Goal: Task Accomplishment & Management: Manage account settings

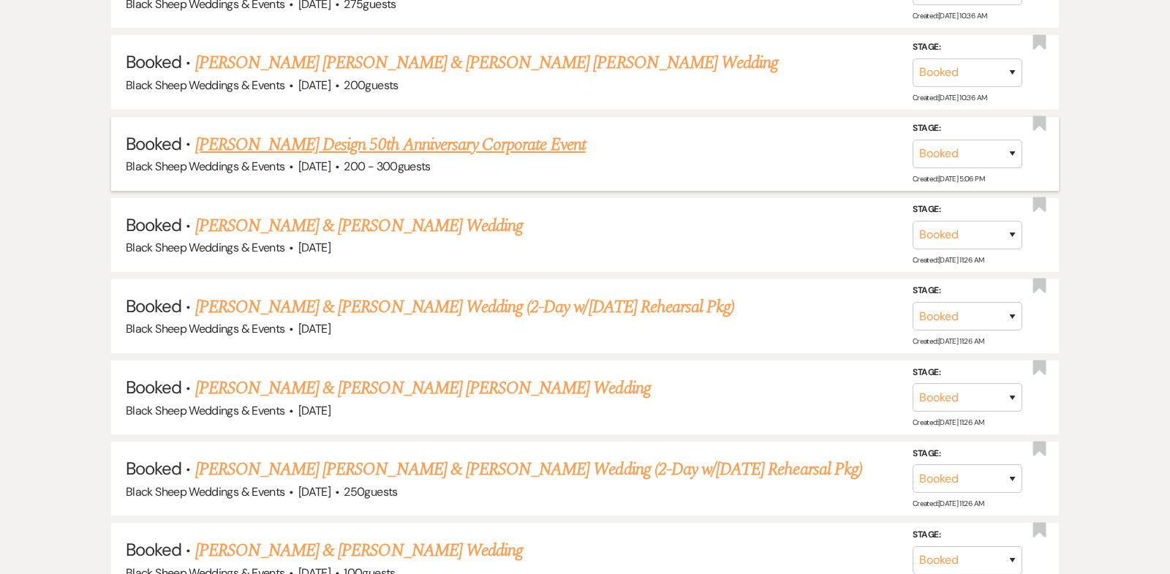
click at [375, 141] on link "[PERSON_NAME] Design 50th Anniversary Corporate Event" at bounding box center [390, 145] width 391 height 26
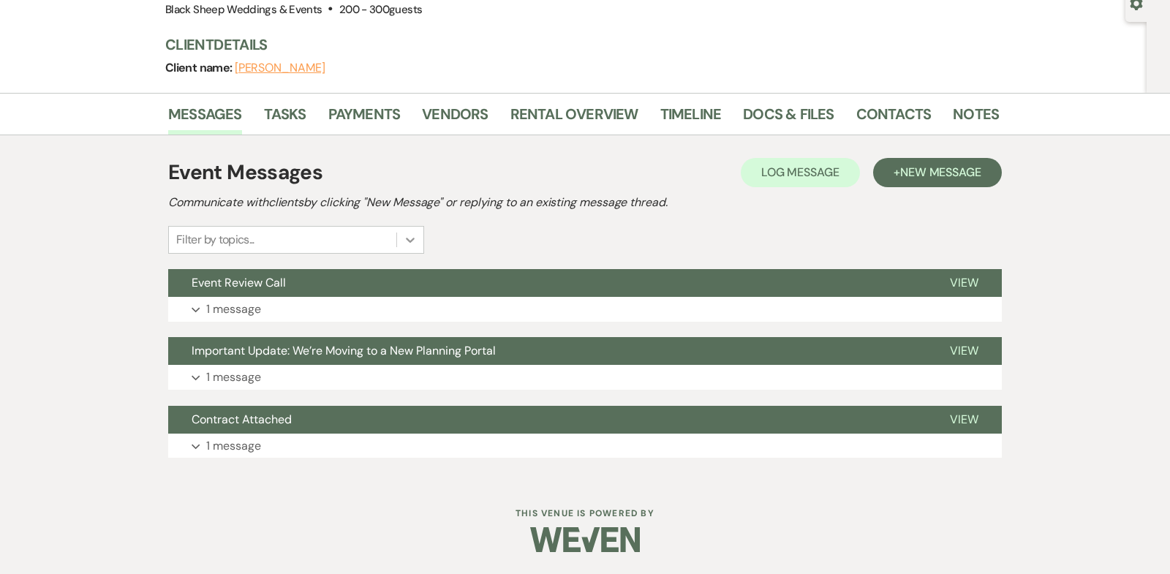
scroll to position [146, 0]
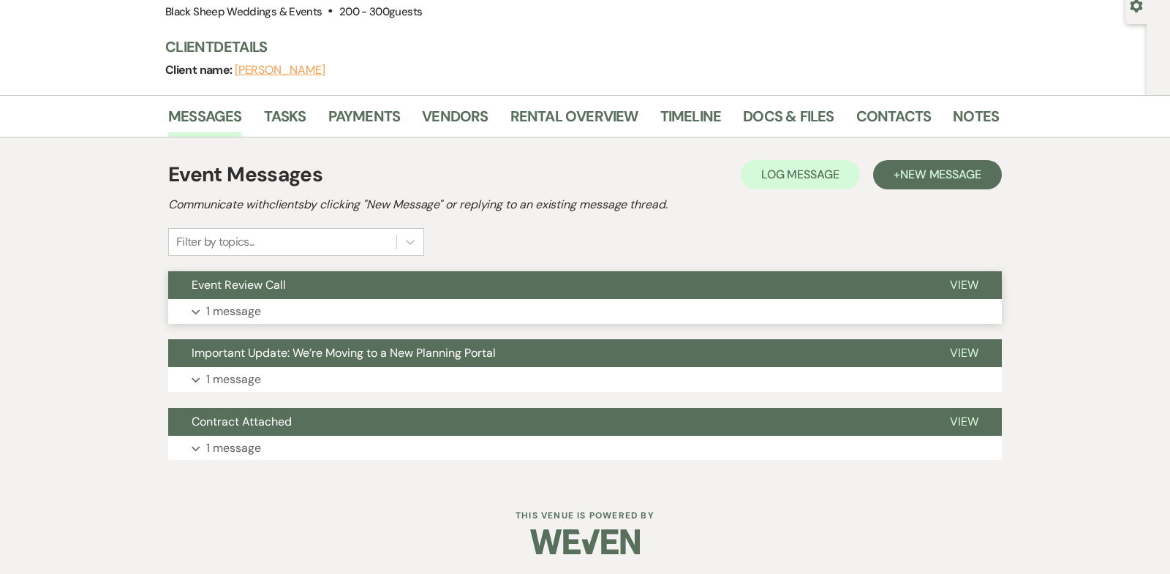
click at [195, 312] on use "button" at bounding box center [196, 312] width 8 height 5
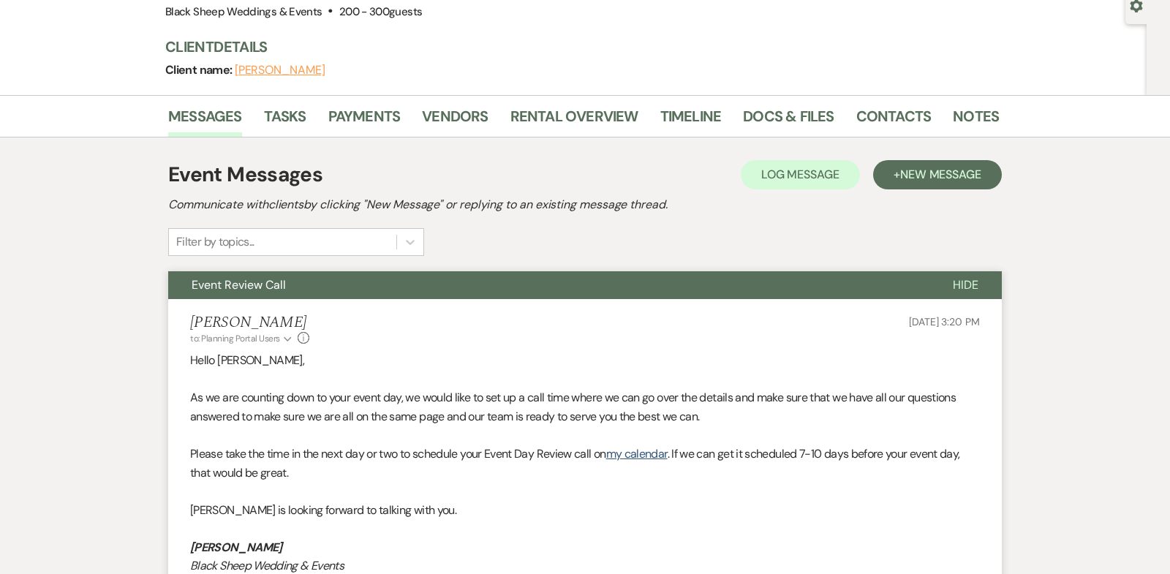
click at [971, 281] on span "Hide" at bounding box center [966, 284] width 26 height 15
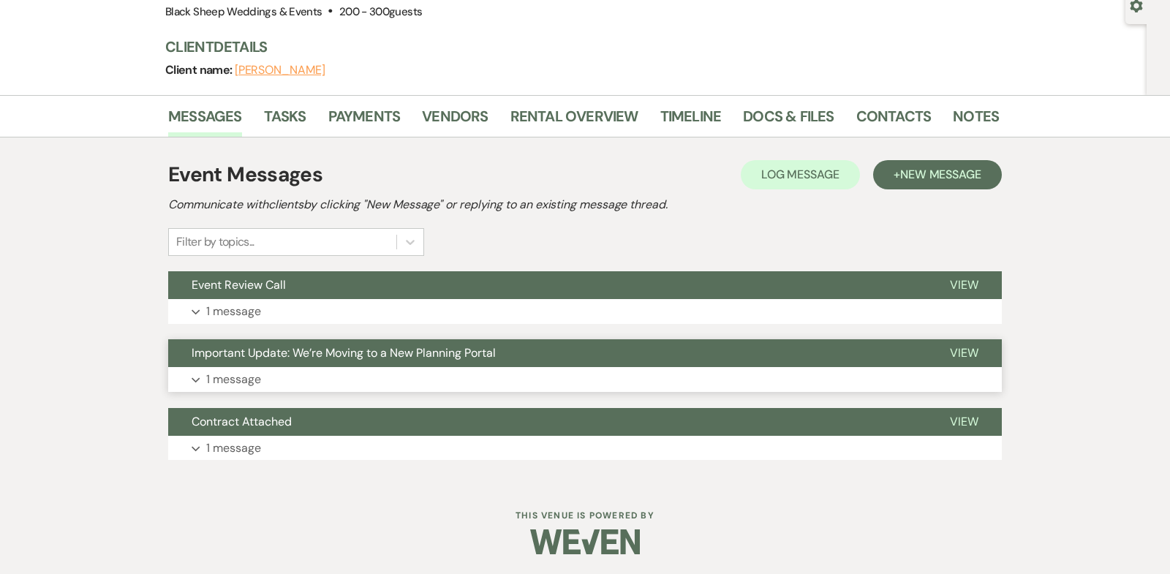
click at [197, 380] on use "button" at bounding box center [196, 380] width 8 height 5
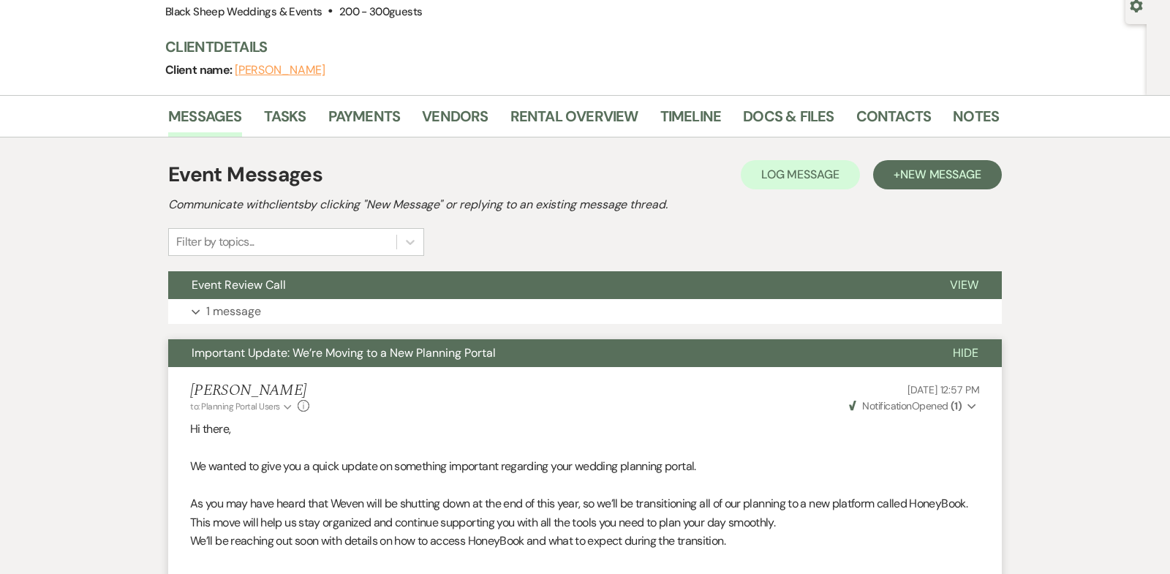
click at [971, 403] on icon "Expand" at bounding box center [972, 407] width 9 height 10
click at [972, 404] on use "button" at bounding box center [972, 406] width 8 height 5
click at [957, 347] on span "Hide" at bounding box center [966, 352] width 26 height 15
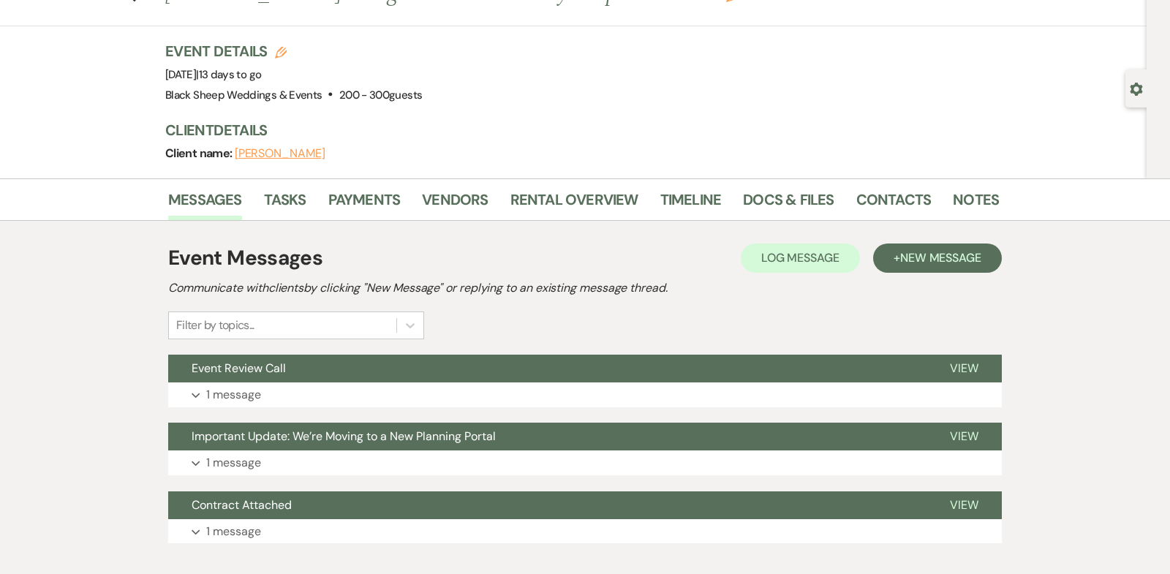
scroll to position [0, 0]
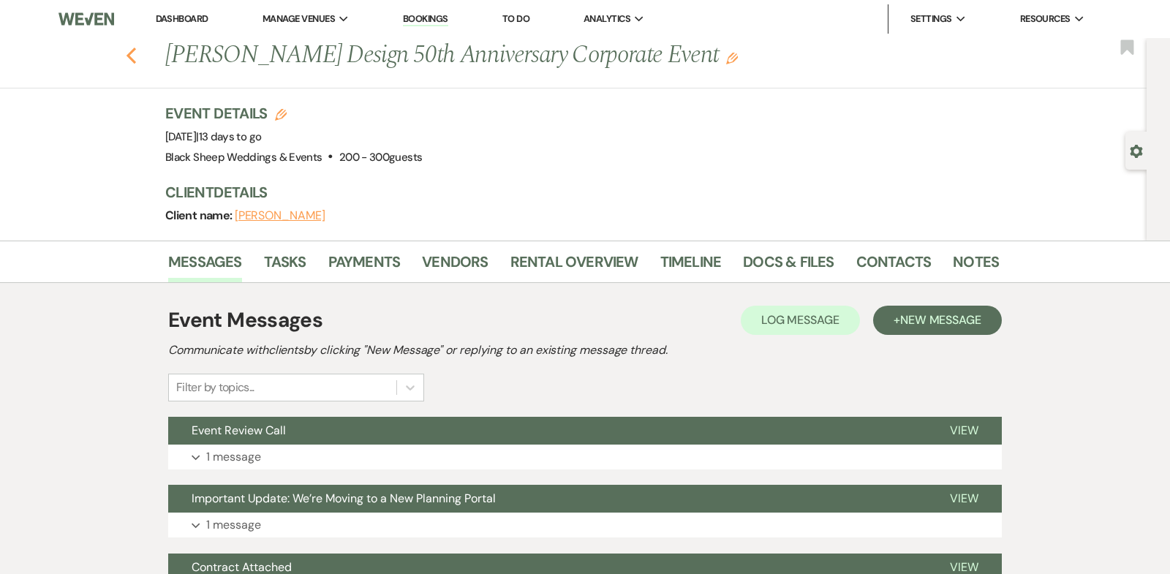
click at [130, 54] on icon "Previous" at bounding box center [131, 56] width 11 height 18
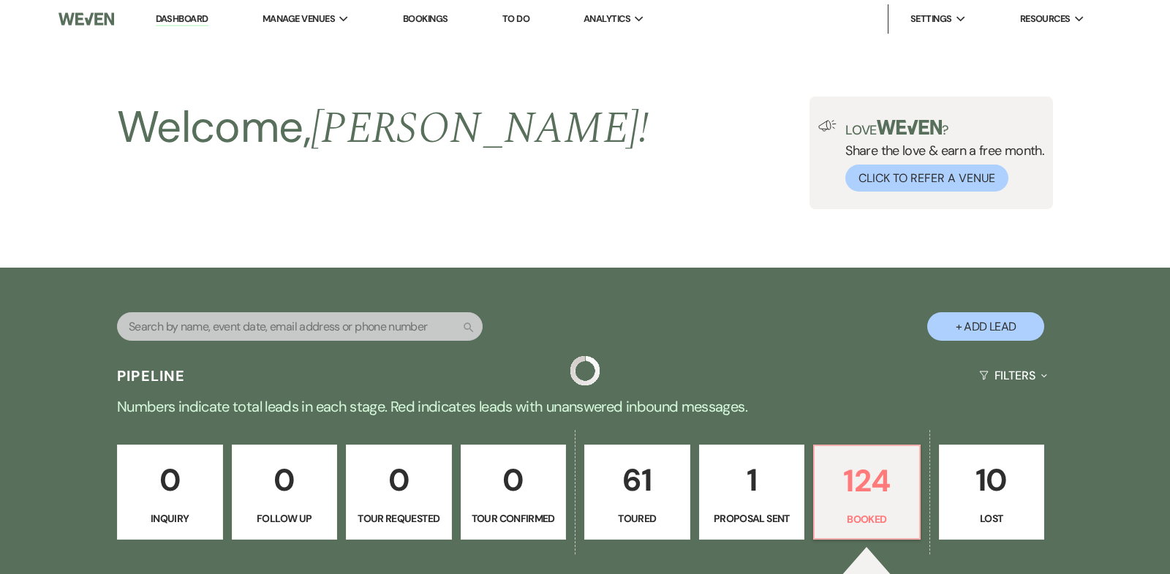
scroll to position [1045, 0]
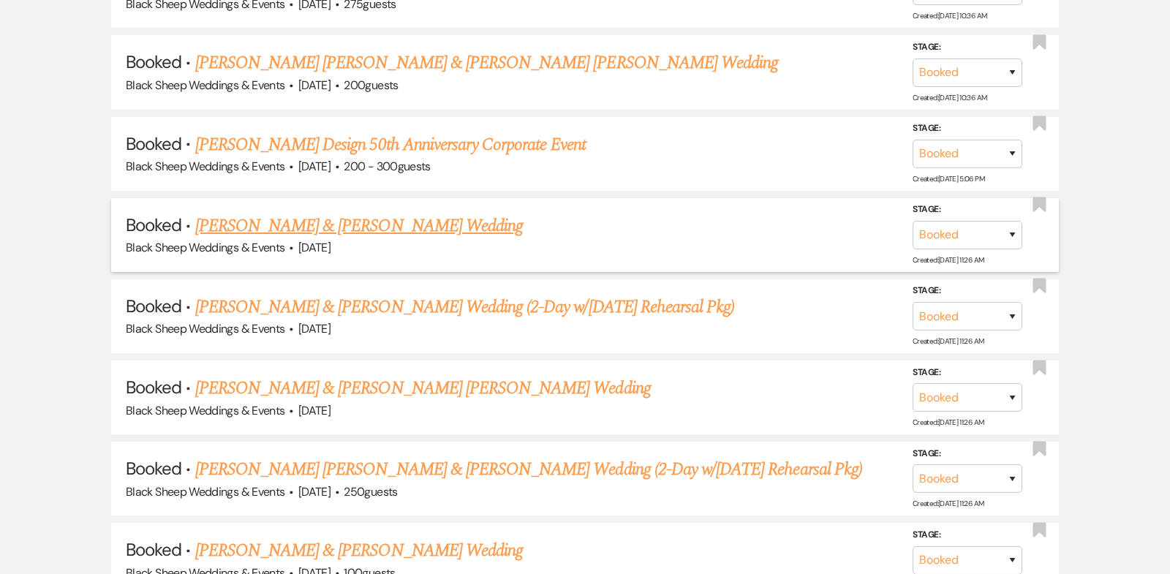
click at [320, 216] on link "[PERSON_NAME] & [PERSON_NAME] Wedding" at bounding box center [359, 226] width 328 height 26
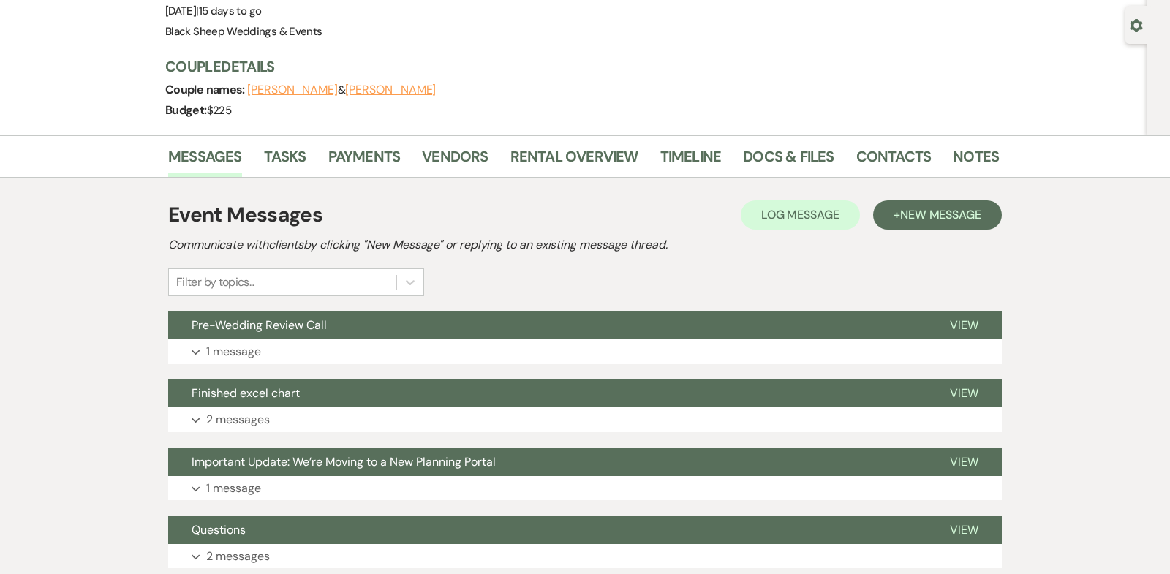
scroll to position [125, 0]
click at [196, 350] on icon "Expand" at bounding box center [196, 353] width 9 height 6
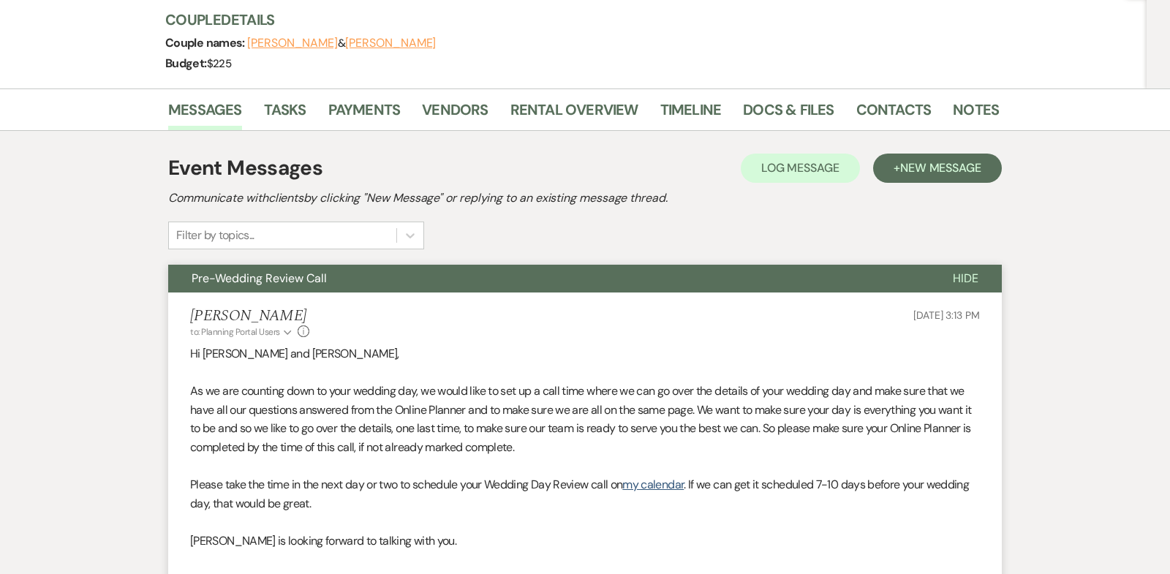
scroll to position [117, 0]
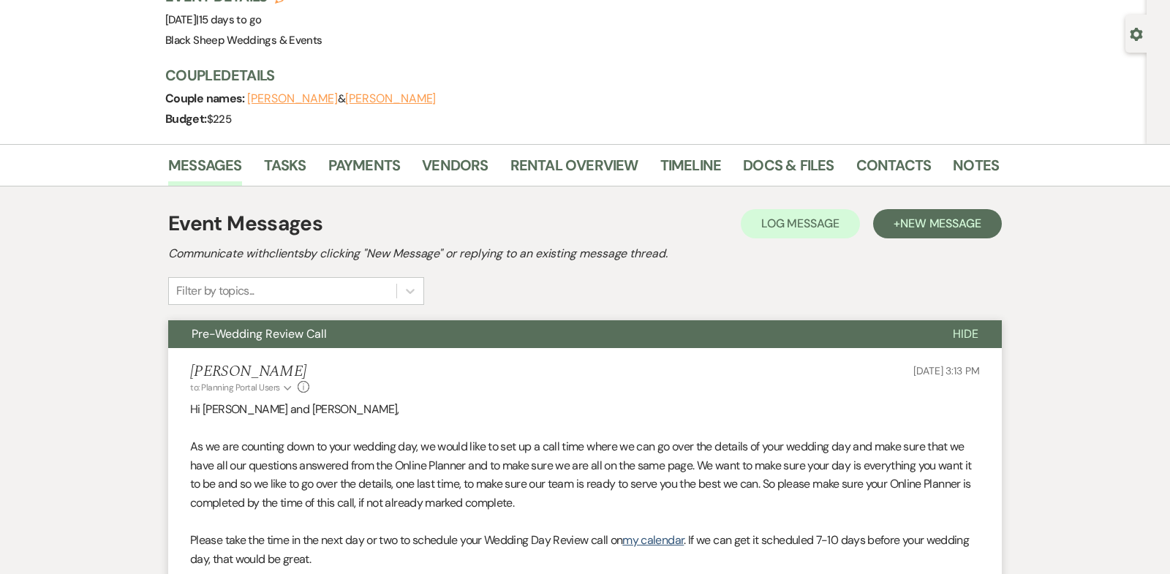
click at [963, 329] on span "Hide" at bounding box center [966, 333] width 26 height 15
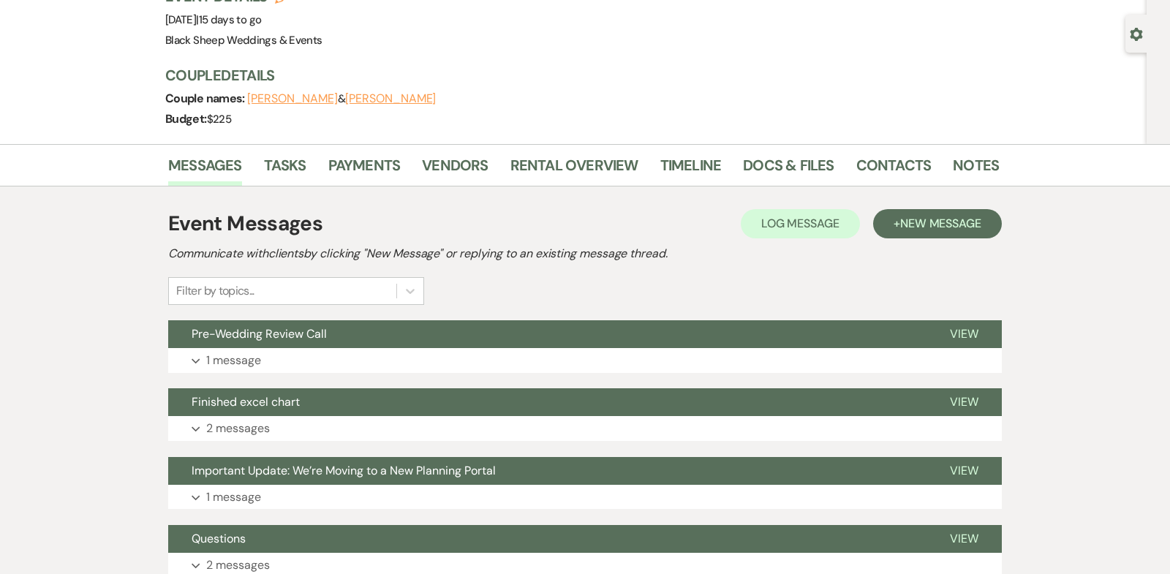
scroll to position [0, 0]
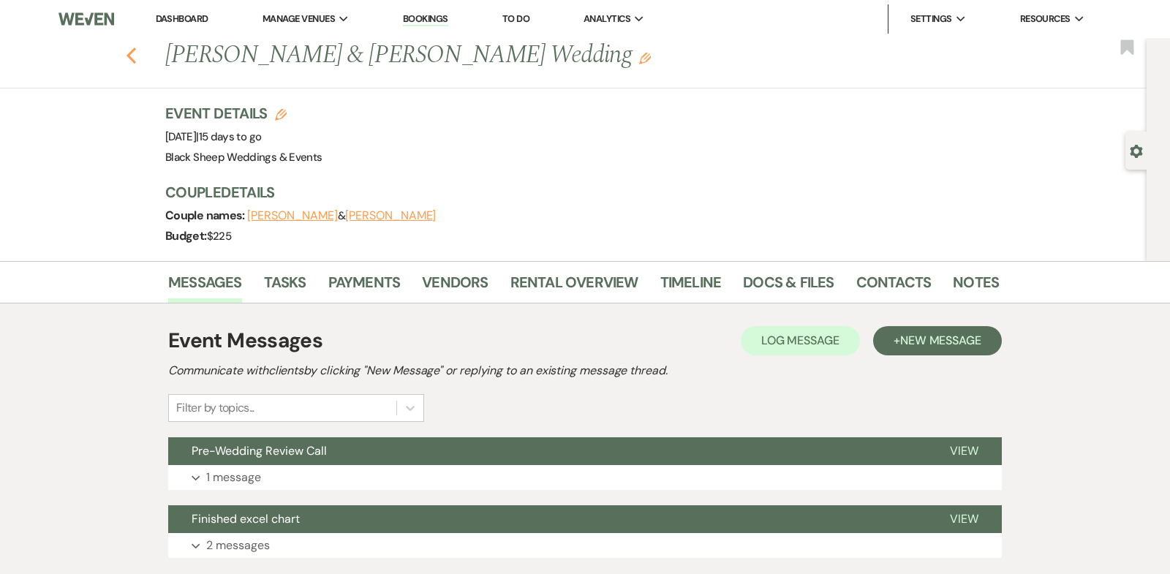
click at [131, 53] on use "button" at bounding box center [132, 56] width 10 height 16
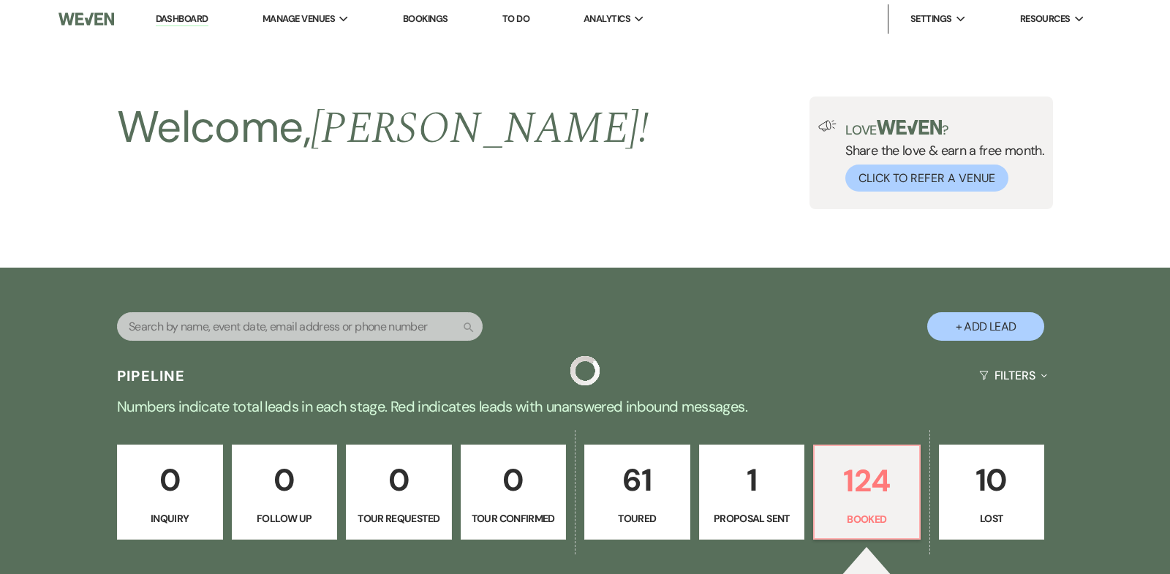
scroll to position [1045, 0]
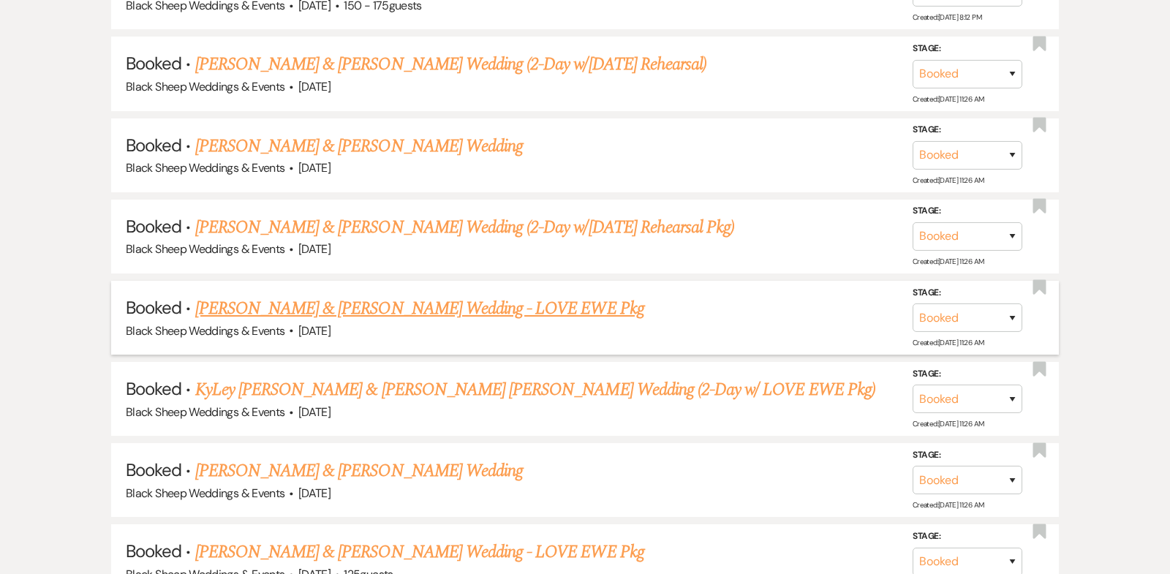
click at [352, 296] on link "[PERSON_NAME] & [PERSON_NAME] Wedding - LOVE EWE Pkg" at bounding box center [419, 309] width 449 height 26
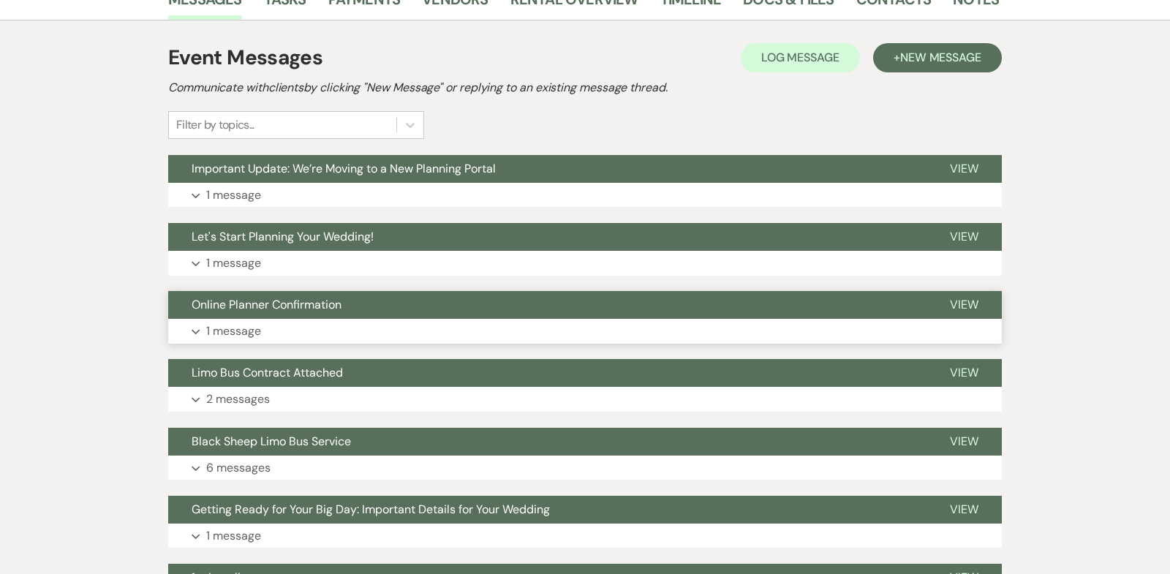
scroll to position [309, 0]
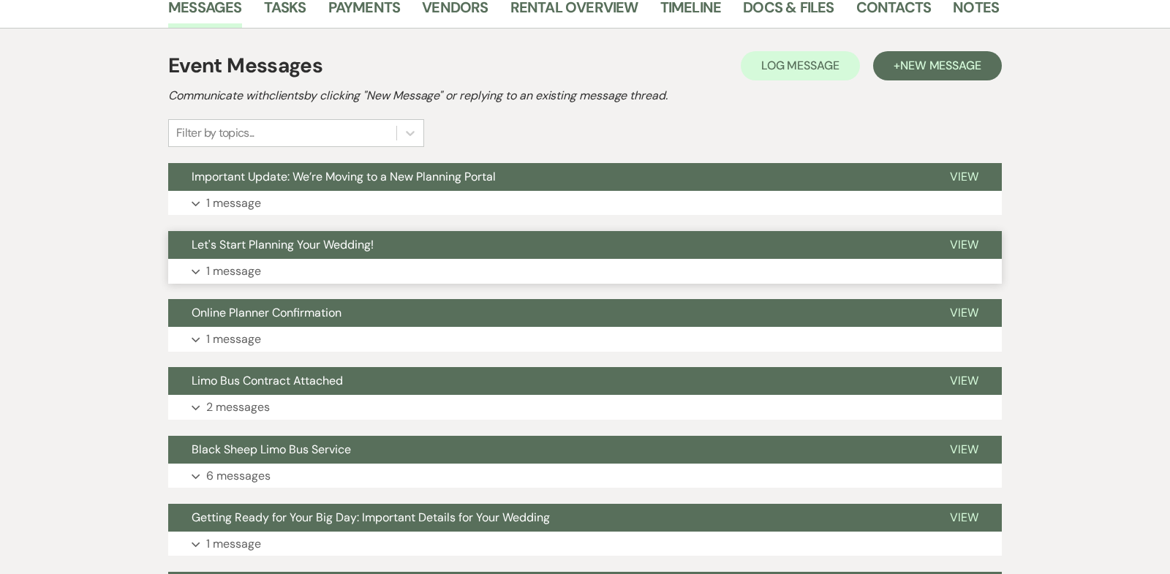
click at [196, 269] on icon "Expand" at bounding box center [196, 272] width 9 height 6
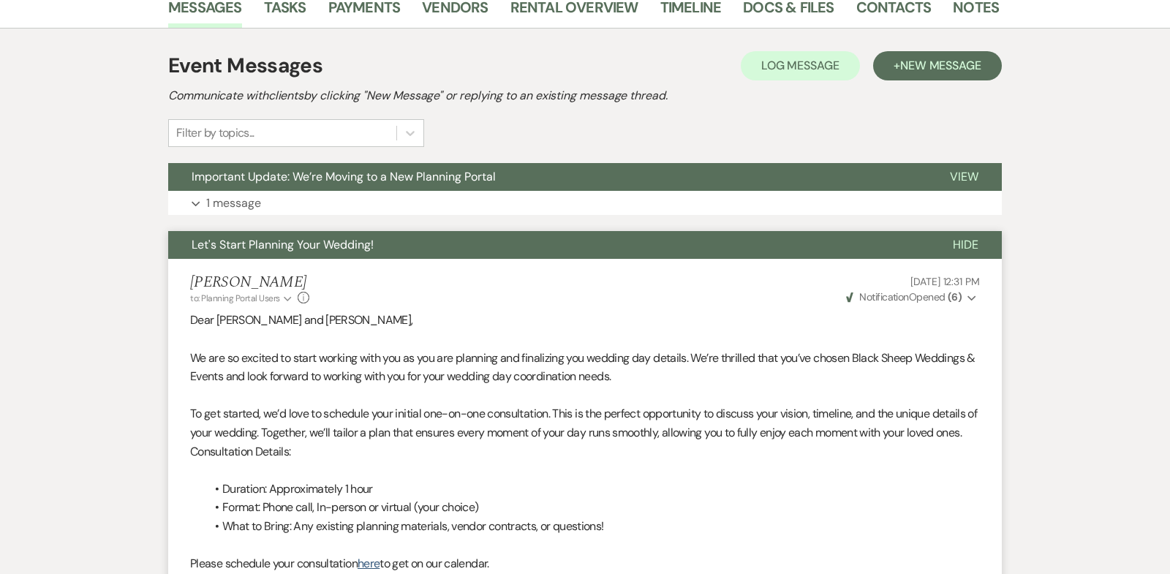
click at [972, 293] on icon "Expand" at bounding box center [972, 298] width 9 height 10
click at [972, 296] on use "button" at bounding box center [972, 298] width 8 height 5
click at [974, 237] on span "Hide" at bounding box center [966, 244] width 26 height 15
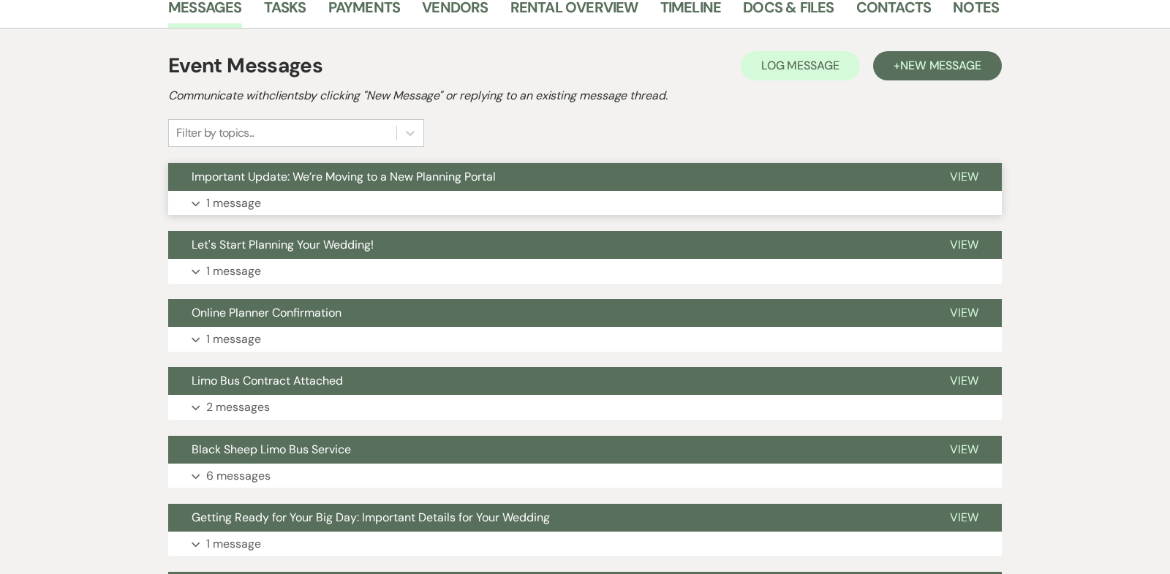
click at [196, 201] on icon "Expand" at bounding box center [196, 204] width 9 height 6
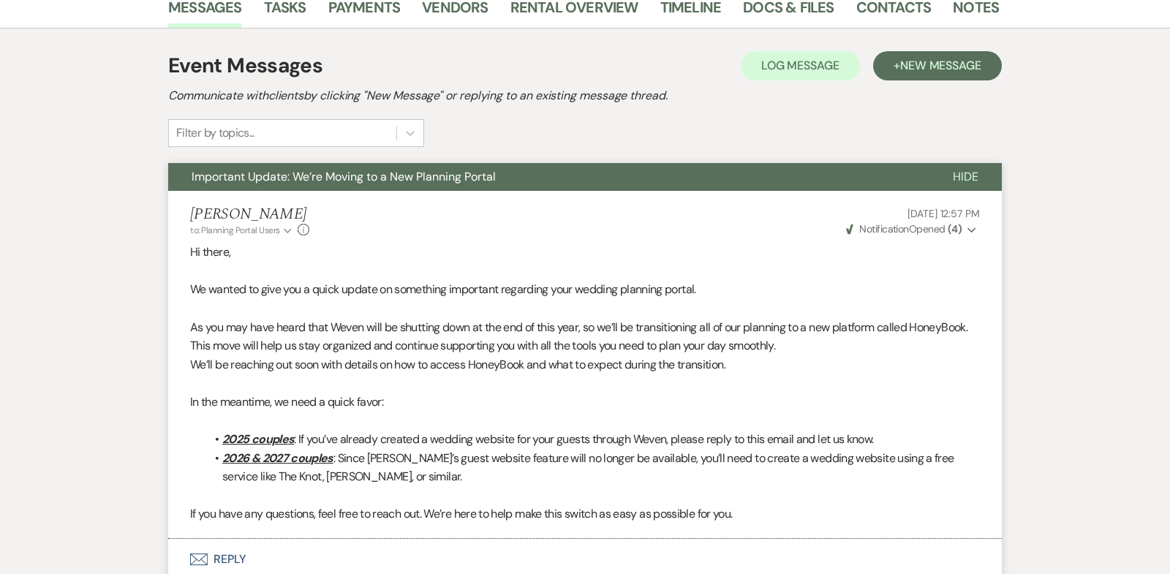
click at [973, 225] on icon "Expand" at bounding box center [972, 230] width 9 height 10
click at [974, 225] on icon "Collapse" at bounding box center [972, 230] width 9 height 10
click at [967, 169] on span "Hide" at bounding box center [966, 176] width 26 height 15
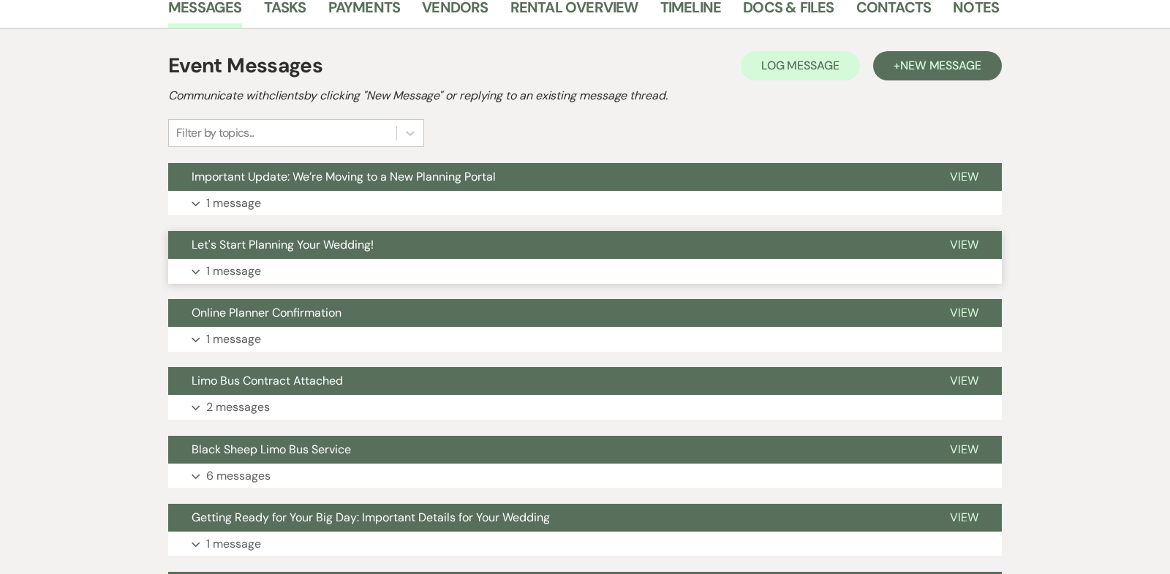
scroll to position [0, 0]
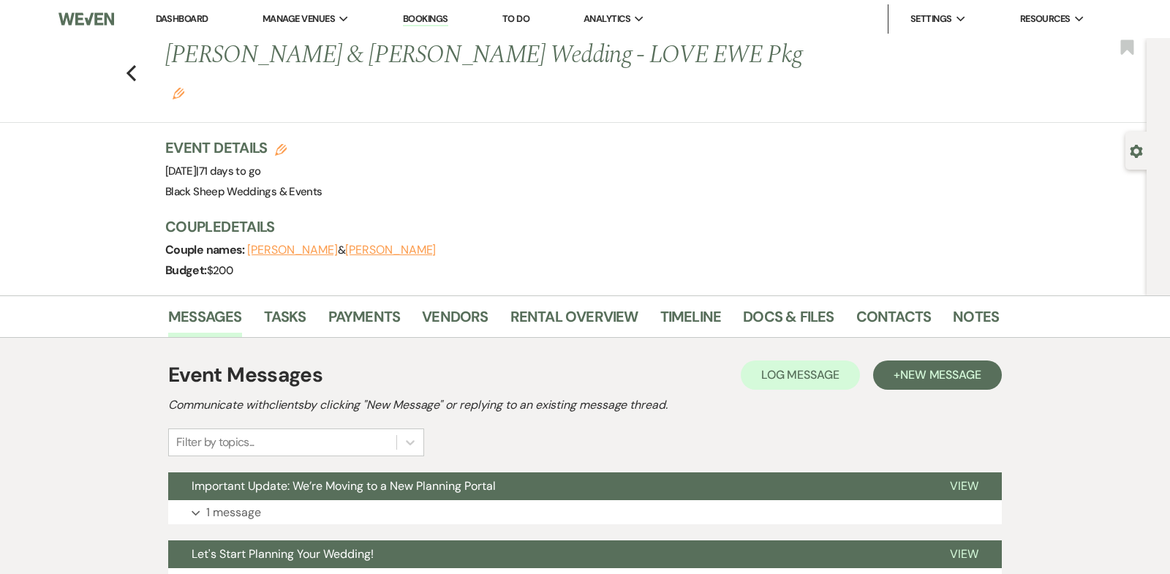
click at [193, 16] on link "Dashboard" at bounding box center [182, 18] width 53 height 12
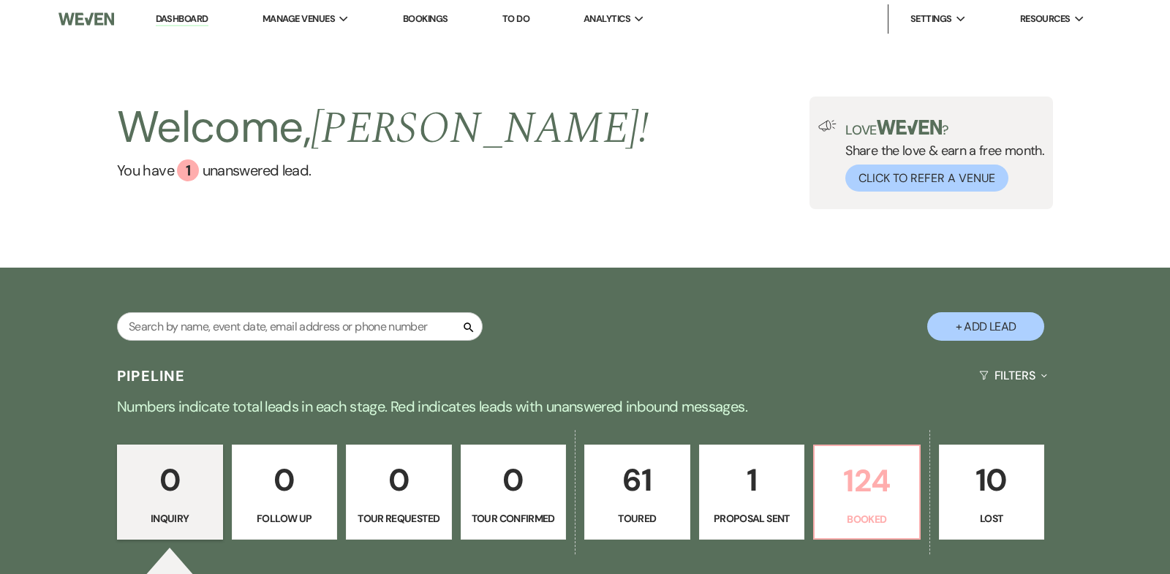
click at [889, 475] on p "124" at bounding box center [867, 480] width 87 height 49
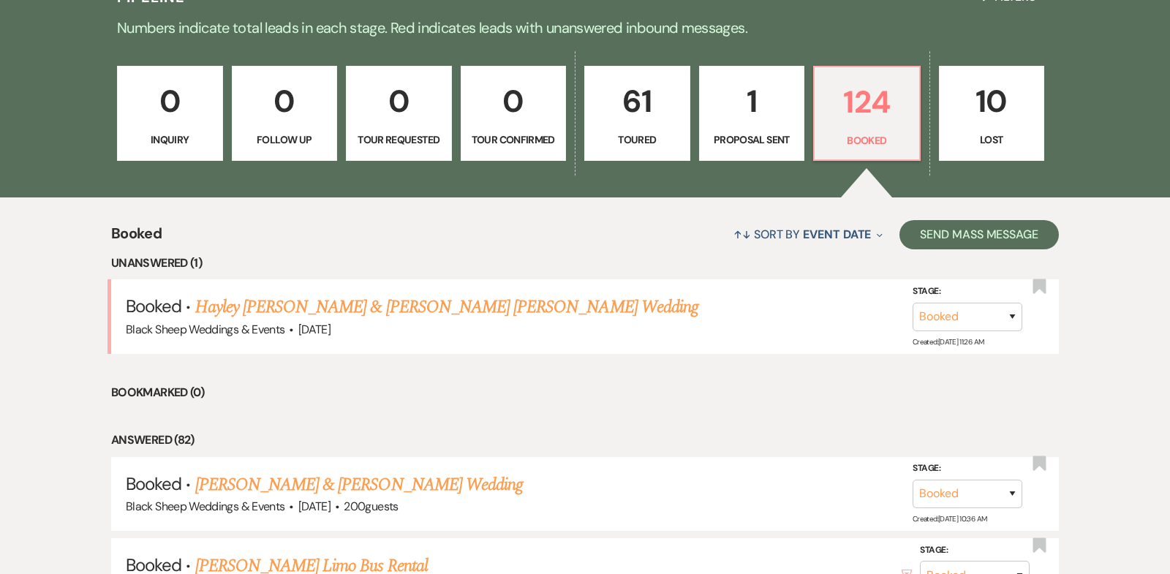
scroll to position [355, 0]
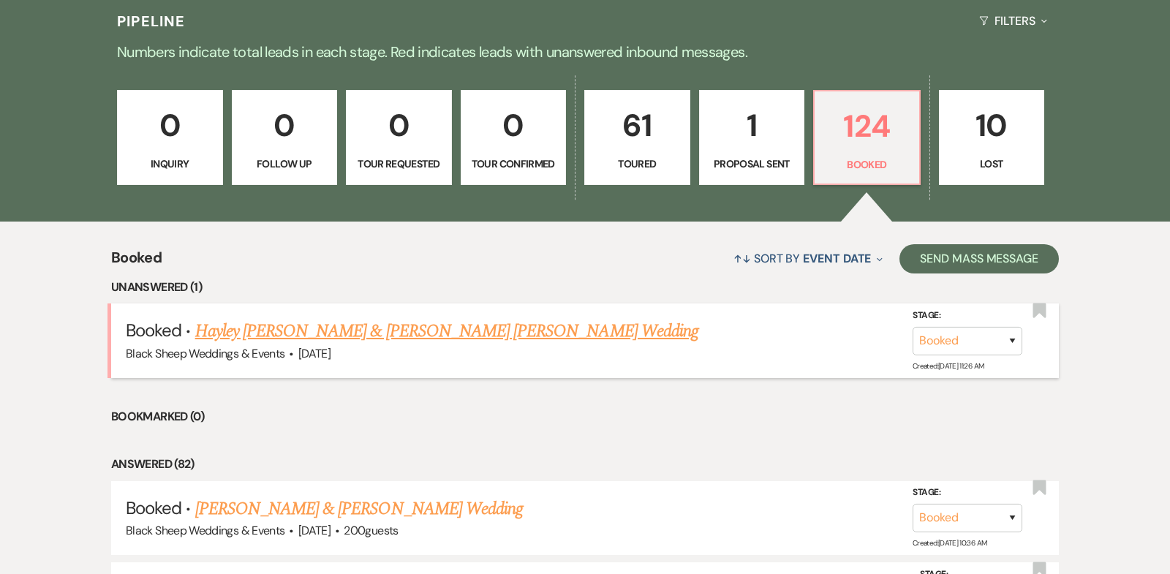
click at [437, 332] on link "Hayley [PERSON_NAME] & [PERSON_NAME] [PERSON_NAME] Wedding" at bounding box center [446, 331] width 503 height 26
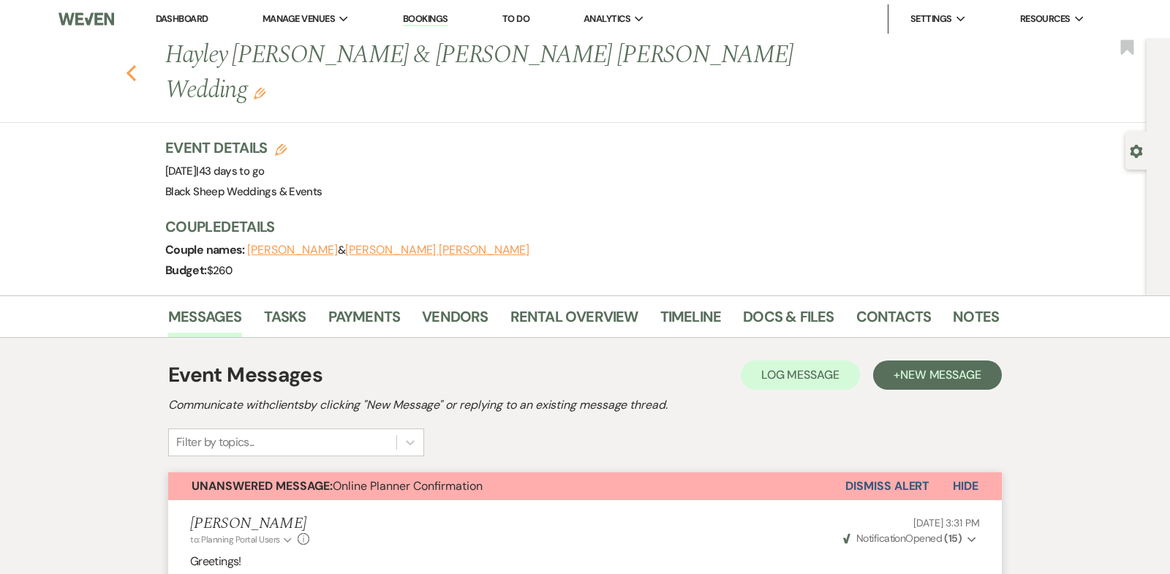
click at [130, 65] on use "button" at bounding box center [132, 73] width 10 height 16
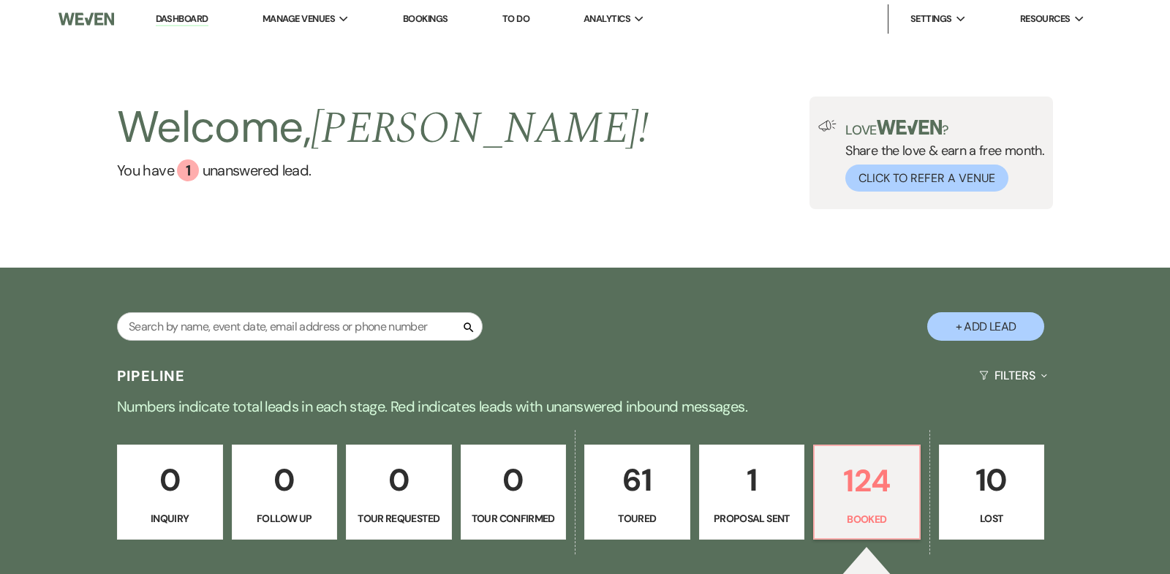
click at [196, 17] on link "Dashboard" at bounding box center [182, 19] width 53 height 14
